Goal: Task Accomplishment & Management: Manage account settings

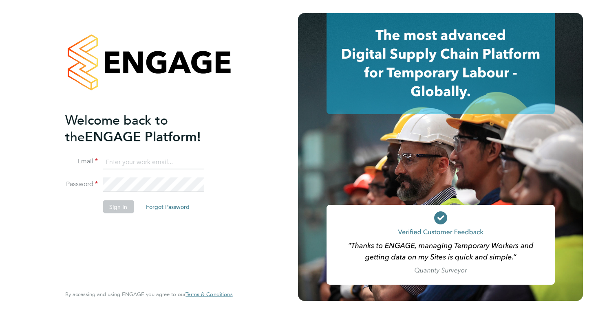
click at [149, 169] on li "Email" at bounding box center [144, 166] width 159 height 23
click at [148, 166] on input at bounding box center [153, 162] width 101 height 15
type input "[EMAIL_ADDRESS][DOMAIN_NAME]"
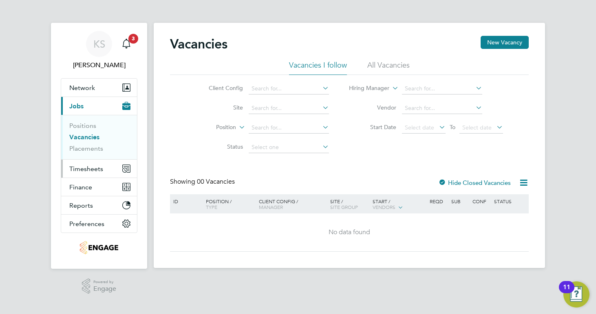
click at [107, 170] on button "Timesheets" at bounding box center [99, 169] width 76 height 18
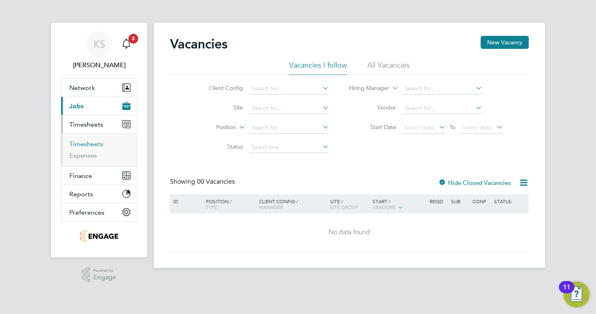
click at [100, 144] on link "Timesheets" at bounding box center [86, 144] width 34 height 8
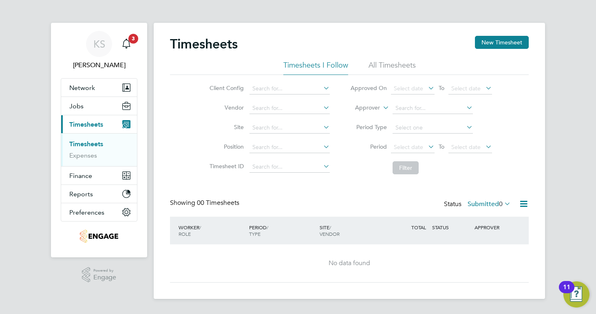
click at [385, 66] on li "All Timesheets" at bounding box center [392, 67] width 47 height 15
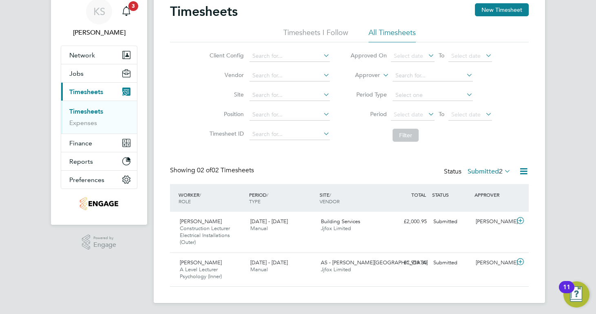
scroll to position [35, 0]
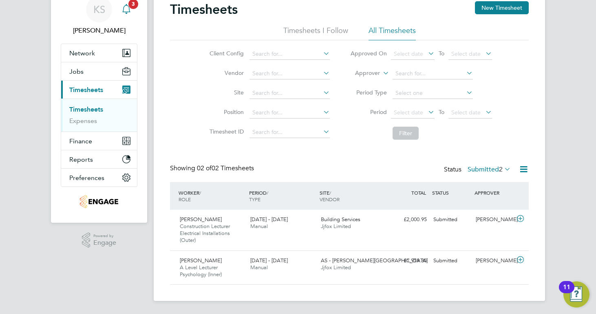
click at [130, 8] on icon "Main navigation" at bounding box center [127, 9] width 10 height 10
